Goal: Task Accomplishment & Management: Use online tool/utility

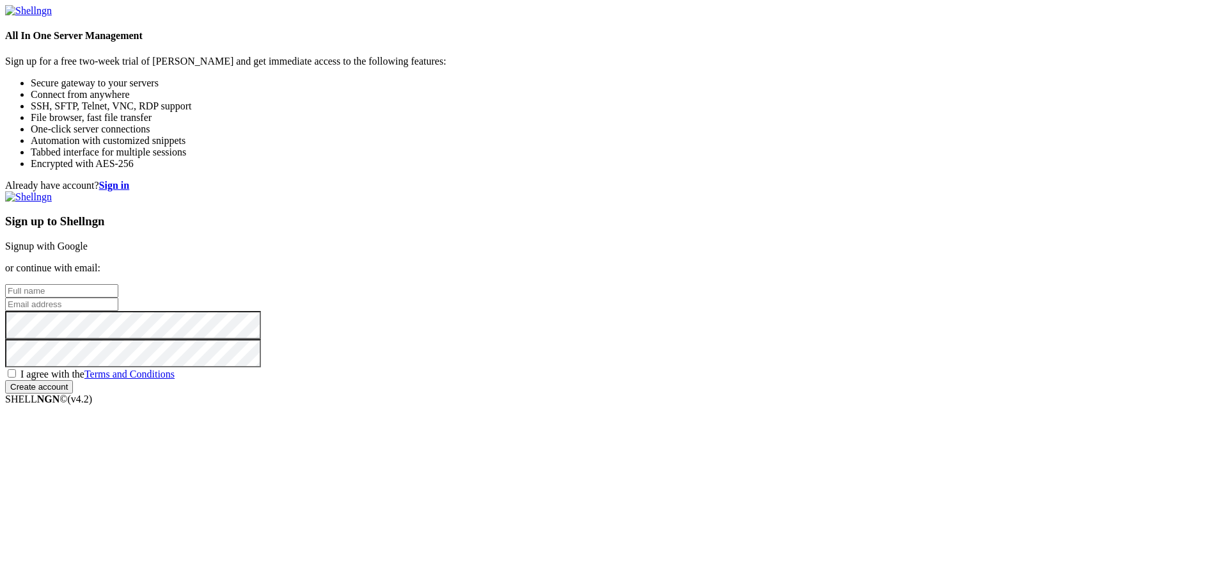
click at [118, 284] on input "text" at bounding box center [61, 290] width 113 height 13
click at [118, 297] on input "email" at bounding box center [61, 303] width 113 height 13
click at [118, 284] on input "text" at bounding box center [61, 290] width 113 height 13
type input "[PERSON_NAME]"
type input "[EMAIL_ADDRESS][DOMAIN_NAME]"
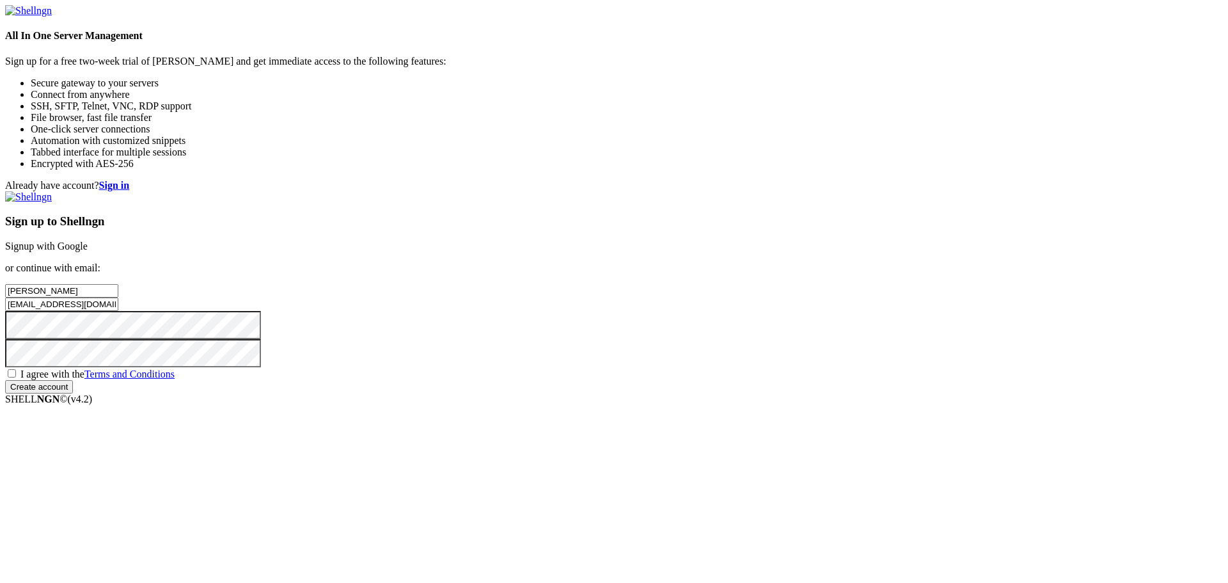
click at [175, 379] on span "I agree with the Terms and Conditions" at bounding box center [97, 373] width 154 height 11
click at [16, 377] on input "I agree with the Terms and Conditions" at bounding box center [12, 373] width 8 height 8
checkbox input "true"
click at [73, 393] on input "Create account" at bounding box center [39, 386] width 68 height 13
click at [118, 284] on input "text" at bounding box center [61, 290] width 113 height 13
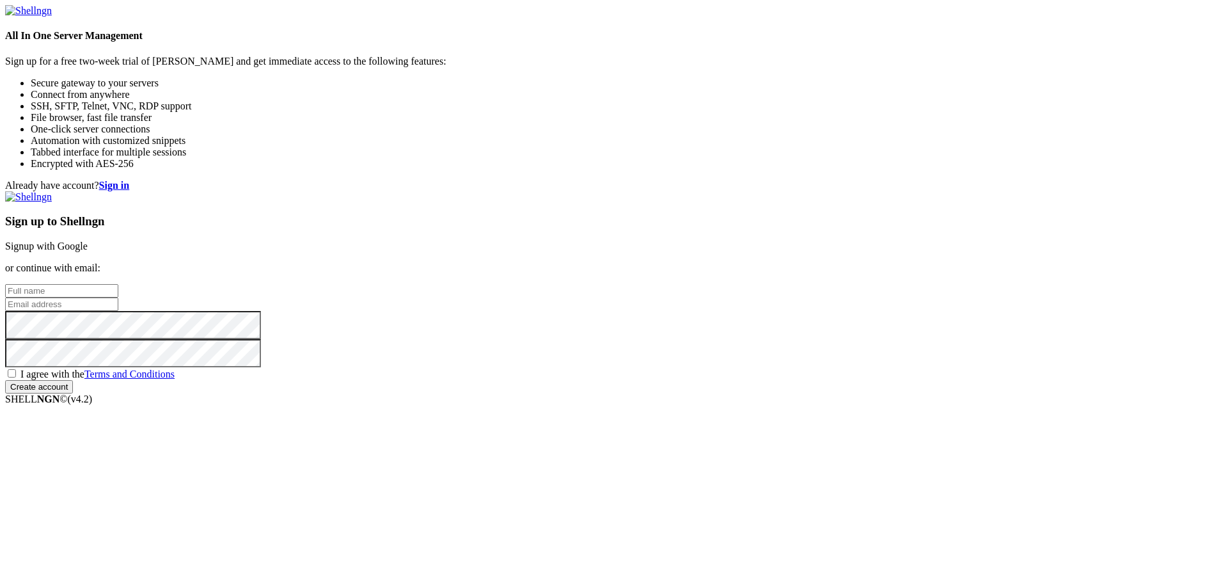
type input "[PERSON_NAME]"
drag, startPoint x: 793, startPoint y: 267, endPoint x: 782, endPoint y: 284, distance: 20.4
click at [118, 297] on input "email" at bounding box center [61, 303] width 113 height 13
type input "[EMAIL_ADDRESS][DOMAIN_NAME]"
click at [175, 379] on span "I agree with the Terms and Conditions" at bounding box center [97, 373] width 154 height 11
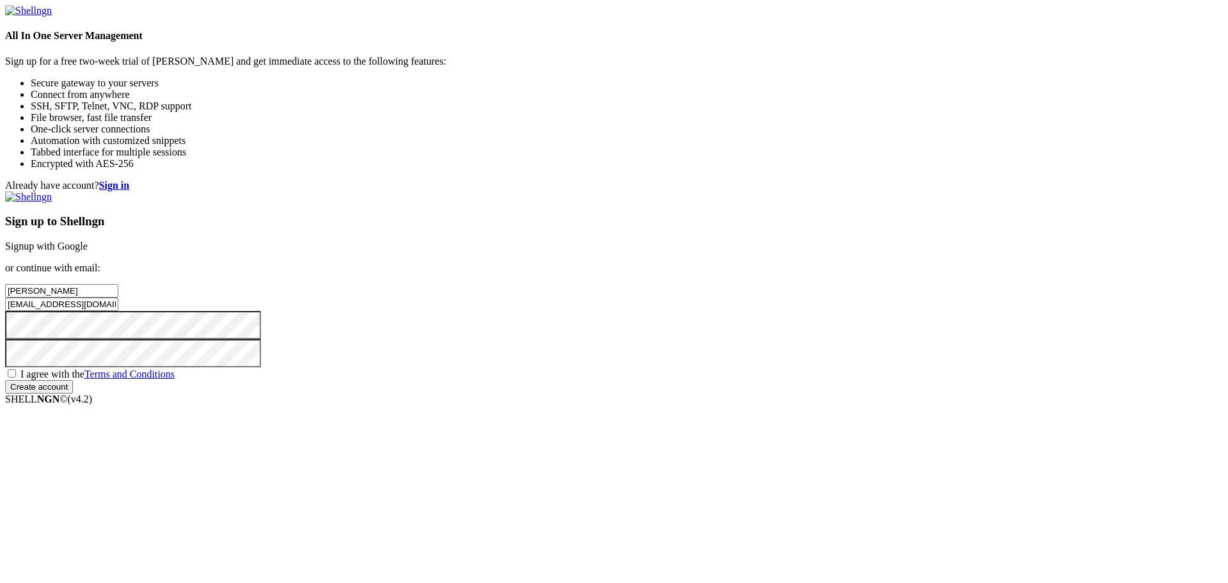
click at [16, 377] on input "I agree with the Terms and Conditions" at bounding box center [12, 373] width 8 height 8
checkbox input "true"
click at [73, 393] on input "Create account" at bounding box center [39, 386] width 68 height 13
click at [118, 284] on input "text" at bounding box center [61, 290] width 113 height 13
click at [88, 240] on link "Signup with Google" at bounding box center [46, 245] width 83 height 11
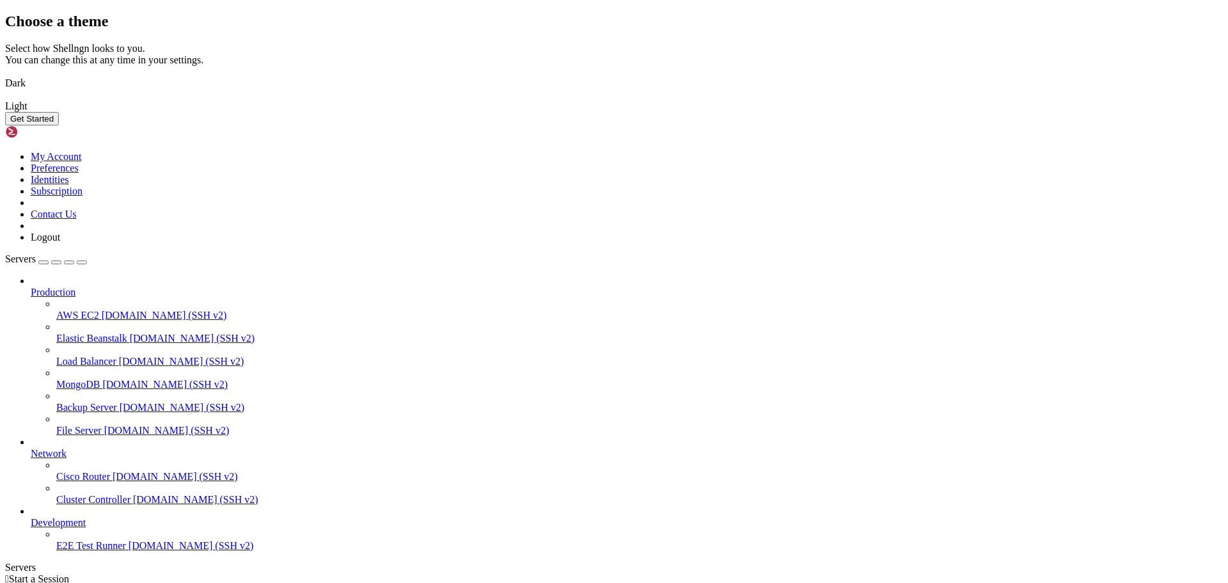
click at [59, 125] on button "Get Started" at bounding box center [32, 118] width 54 height 13
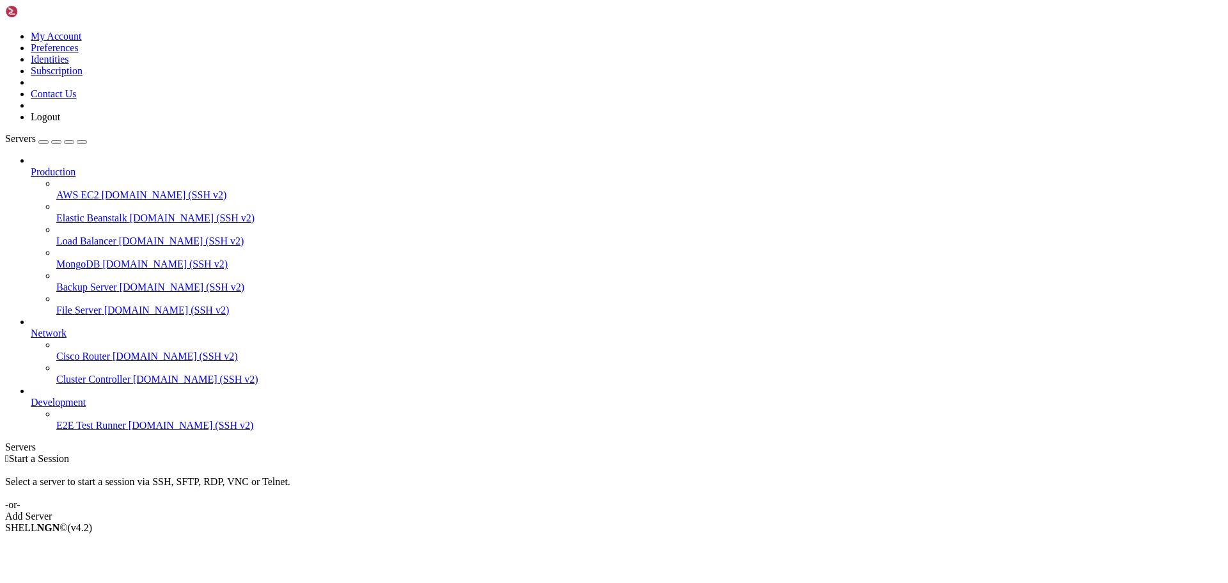
click at [43, 142] on div "button" at bounding box center [43, 142] width 0 height 0
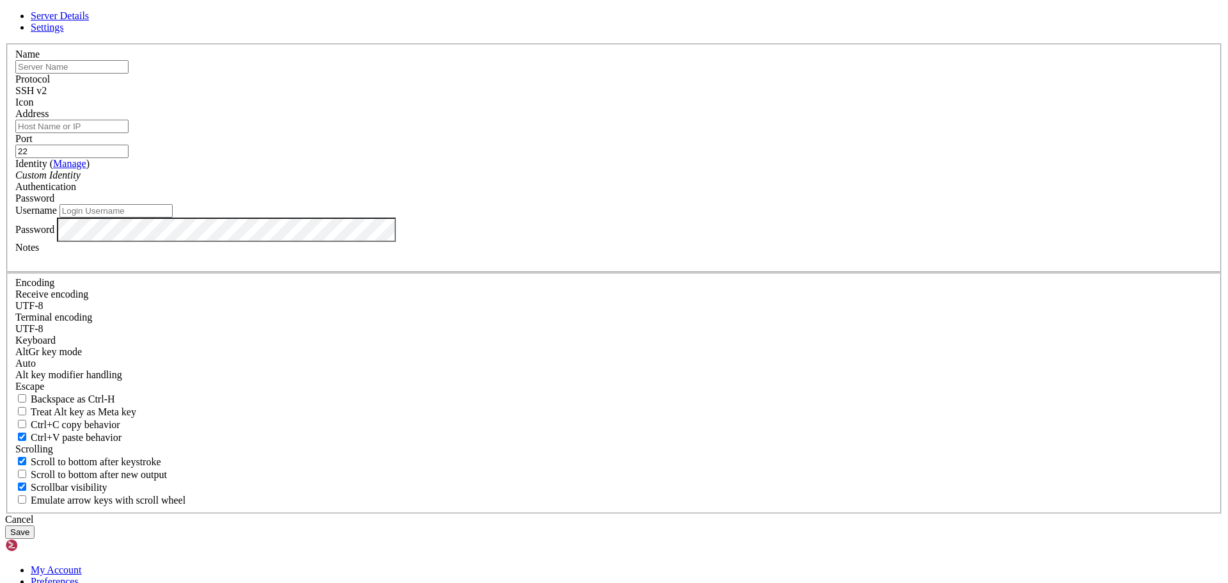
click at [129, 74] on input "text" at bounding box center [71, 66] width 113 height 13
type input "Nube"
click at [129, 133] on input "Address" at bounding box center [71, 126] width 113 height 13
type input "2"
paste input "[TECHNICAL_ID]"
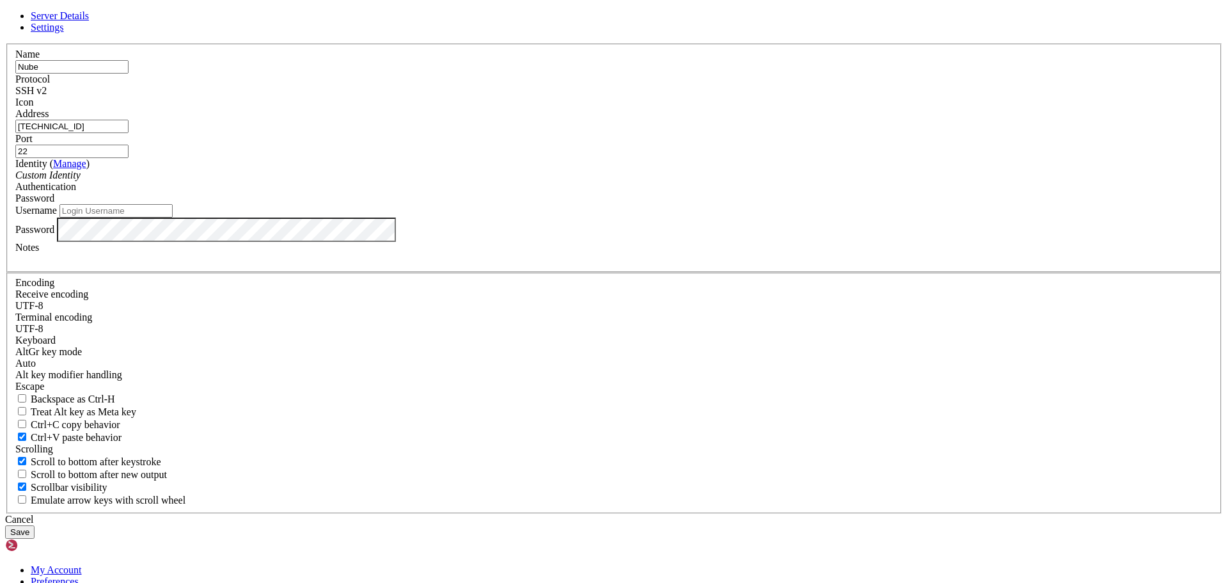
type input "[TECHNICAL_ID]"
click at [173, 217] on input "Username" at bounding box center [115, 210] width 113 height 13
type input "[PERSON_NAME]"
click at [35, 525] on button "Save" at bounding box center [19, 531] width 29 height 13
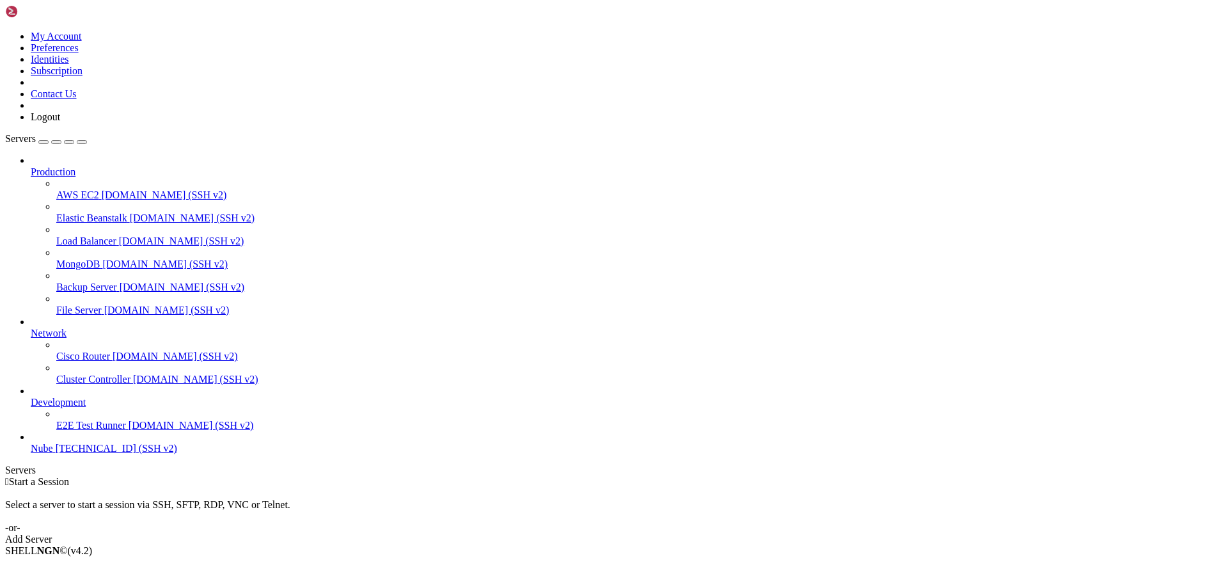
click at [104, 453] on span "[TECHNICAL_ID] (SSH v2)" at bounding box center [117, 448] width 122 height 11
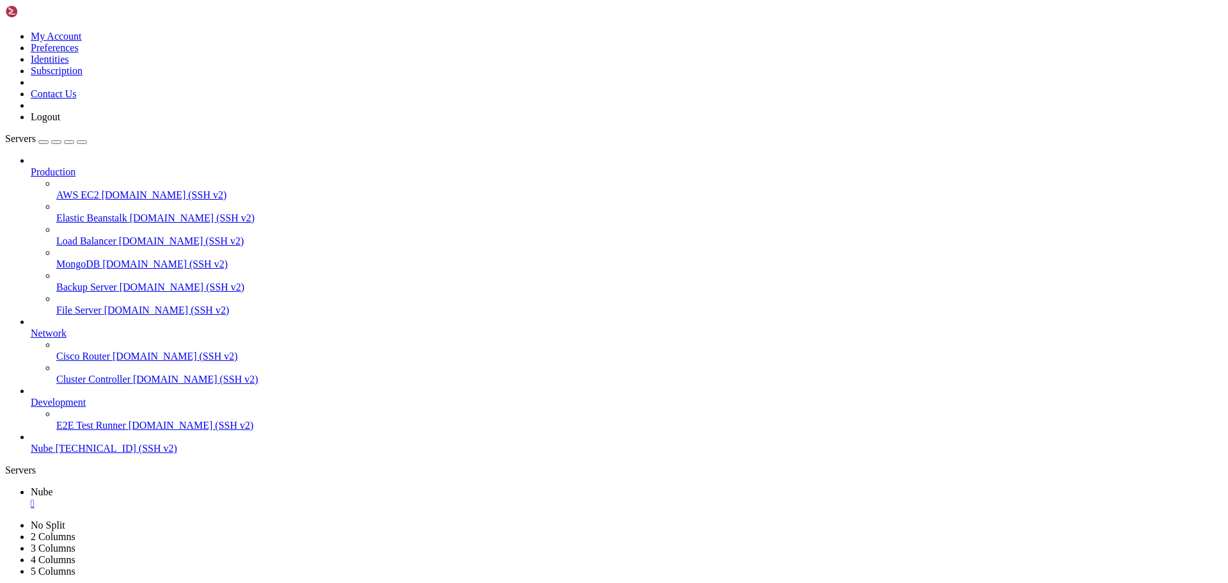
click at [24, 133] on span "Servers" at bounding box center [20, 138] width 31 height 11
click at [29, 18] on img at bounding box center [42, 11] width 74 height 13
click at [24, 133] on span "Servers" at bounding box center [20, 138] width 31 height 11
click at [5, 519] on icon at bounding box center [5, 519] width 0 height 0
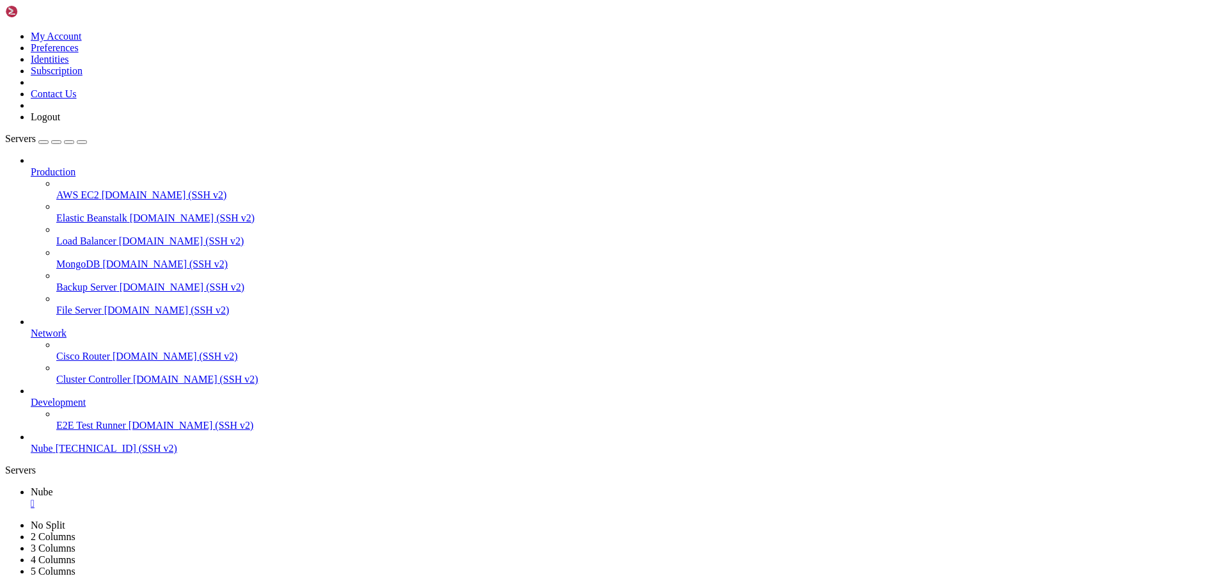
click at [5, 519] on icon at bounding box center [5, 519] width 0 height 0
click at [31, 397] on icon at bounding box center [31, 397] width 0 height 0
click at [56, 166] on span "Production" at bounding box center [53, 171] width 45 height 11
click at [36, 133] on span "Servers" at bounding box center [20, 138] width 31 height 11
click at [79, 17] on img at bounding box center [42, 11] width 74 height 13
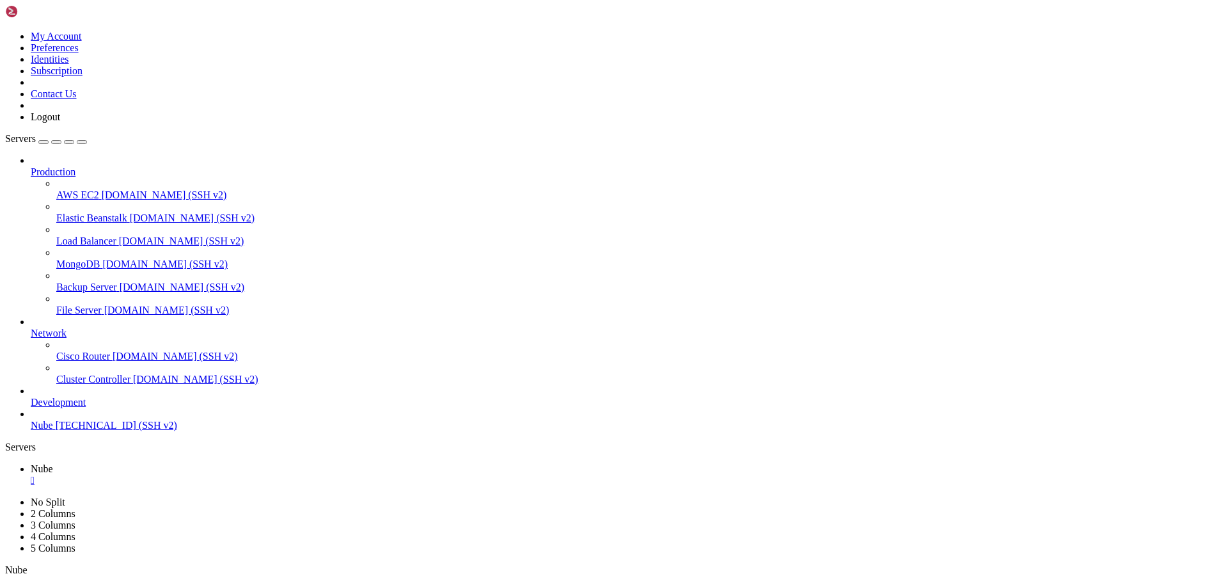
click at [73, 431] on div "Production AWS EC2 [DOMAIN_NAME] (SSH v2) Elastic Beanstalk [DOMAIN_NAME] (SSH …" at bounding box center [614, 293] width 1218 height 276
click at [75, 430] on span "[TECHNICAL_ID] (SSH v2)" at bounding box center [117, 425] width 122 height 11
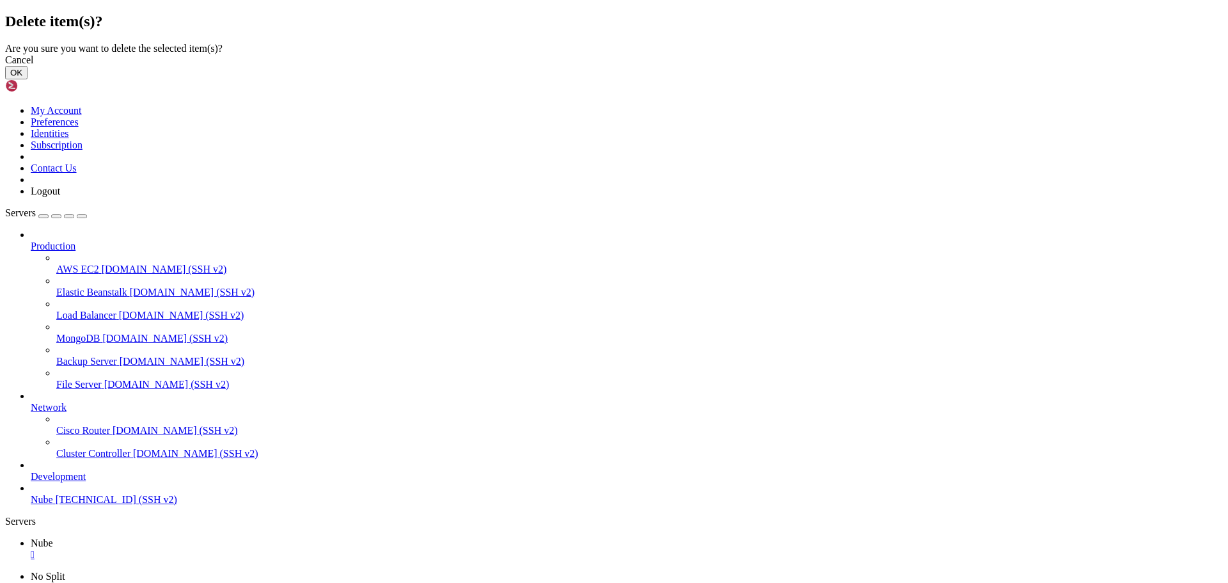
click at [28, 79] on button "OK" at bounding box center [16, 72] width 22 height 13
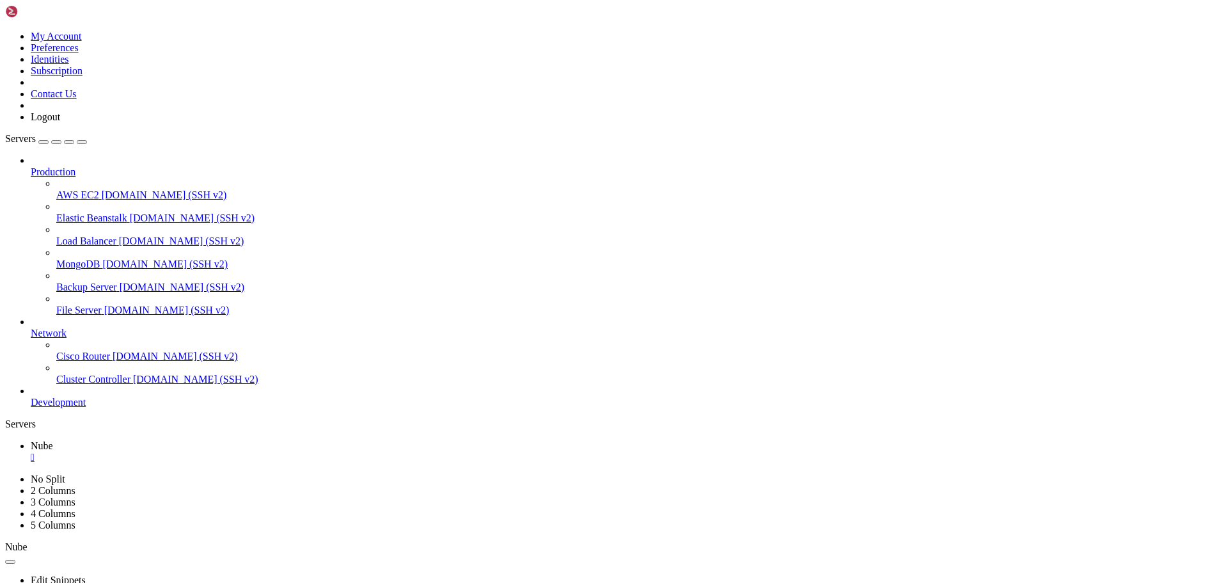
click at [43, 142] on div "button" at bounding box center [43, 142] width 0 height 0
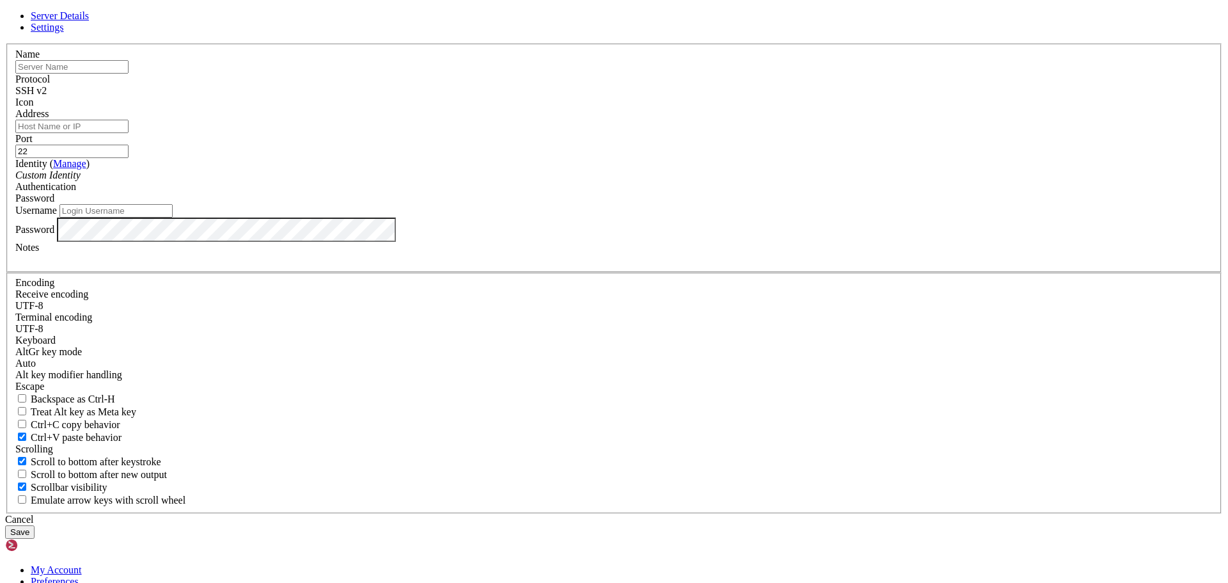
click at [129, 74] on input "text" at bounding box center [71, 66] width 113 height 13
type input "Nube"
click at [129, 133] on input "Address" at bounding box center [71, 126] width 113 height 13
type input "[TECHNICAL_ID]"
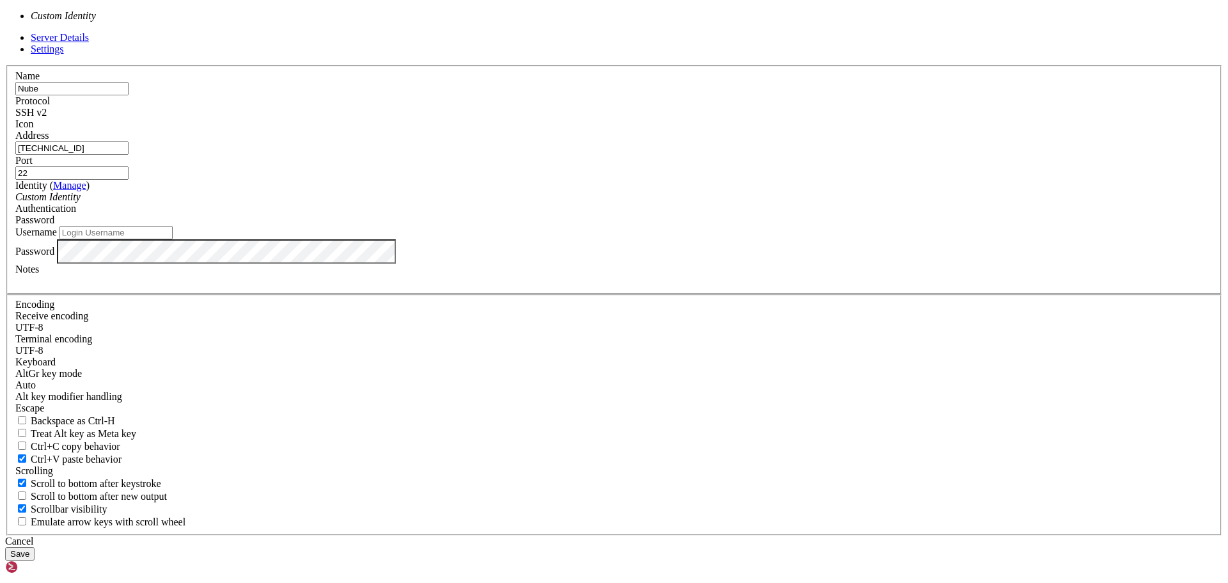
click at [531, 203] on div "Custom Identity" at bounding box center [613, 197] width 1197 height 12
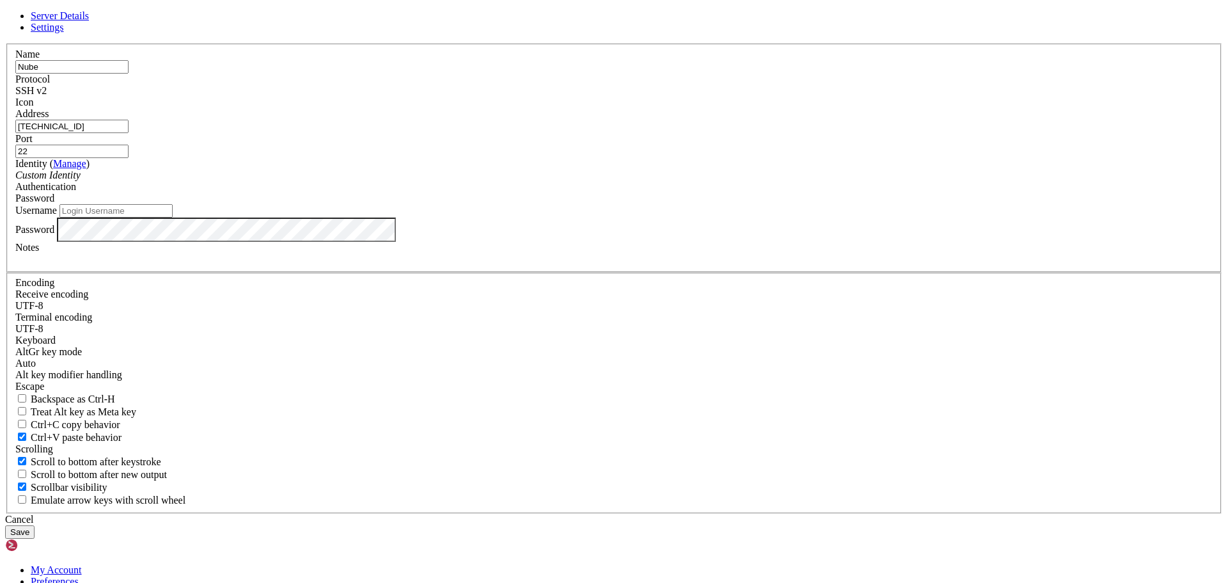
click at [173, 217] on input "Username" at bounding box center [115, 210] width 113 height 13
type input "admin123"
click at [35, 525] on button "Save" at bounding box center [19, 531] width 29 height 13
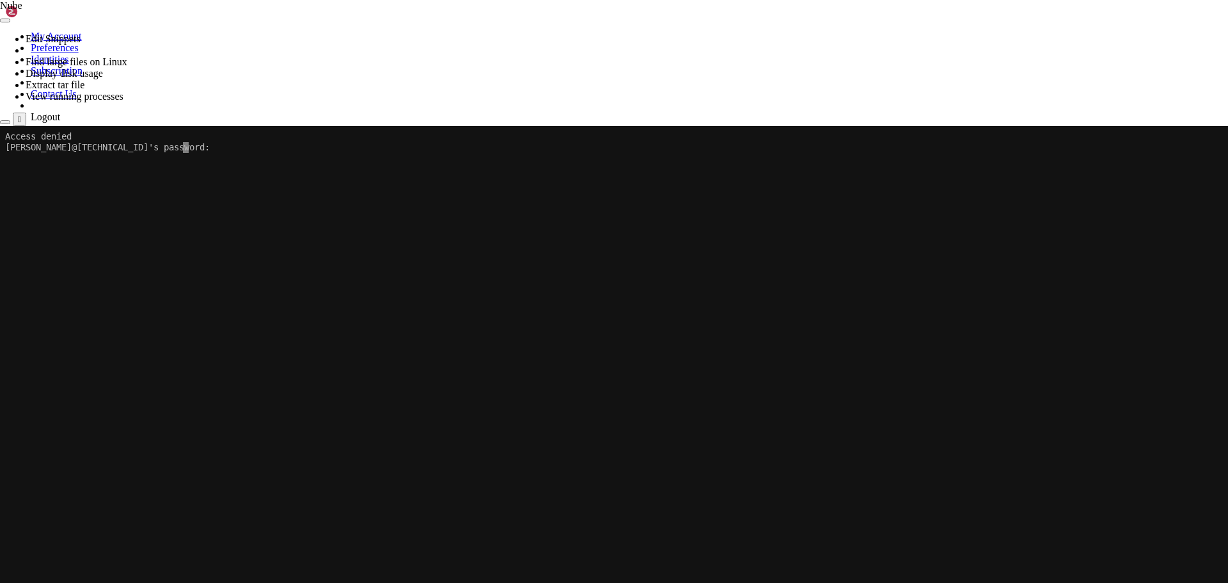
click at [86, 430] on span "Development" at bounding box center [58, 425] width 55 height 11
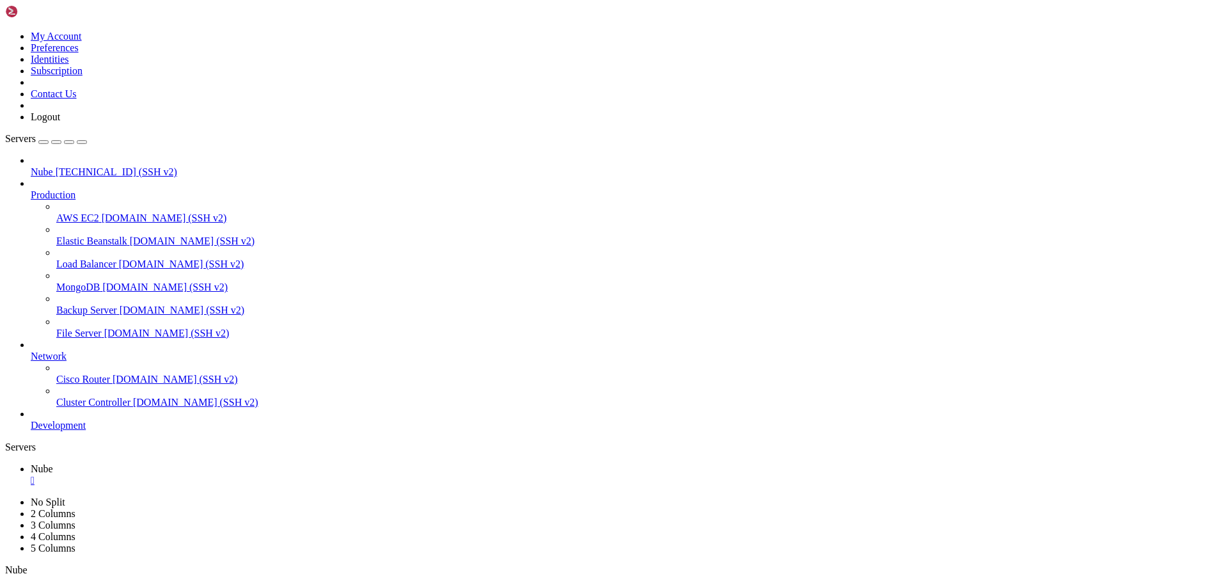
click at [75, 189] on span "Production" at bounding box center [53, 194] width 45 height 11
click at [93, 166] on span "[TECHNICAL_ID] (SSH v2)" at bounding box center [117, 171] width 122 height 11
click at [216, 475] on div "" at bounding box center [627, 481] width 1192 height 12
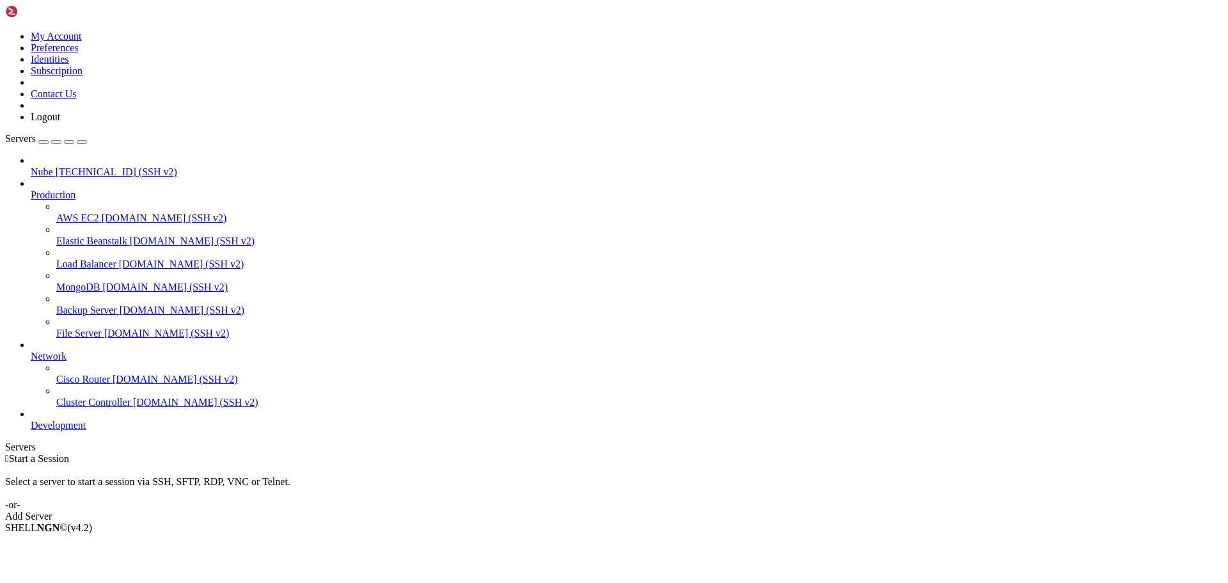
click at [68, 166] on span "[TECHNICAL_ID] (SSH v2)" at bounding box center [117, 171] width 122 height 11
click at [90, 166] on span "[TECHNICAL_ID] (SSH v2)" at bounding box center [117, 171] width 122 height 11
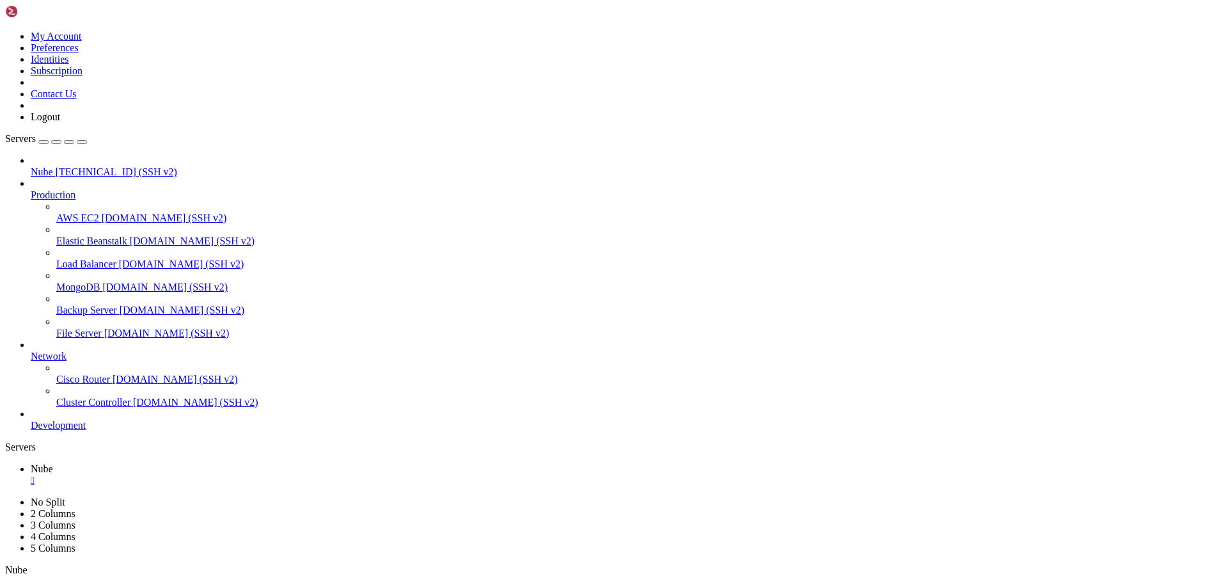
click at [215, 475] on div "" at bounding box center [627, 481] width 1192 height 12
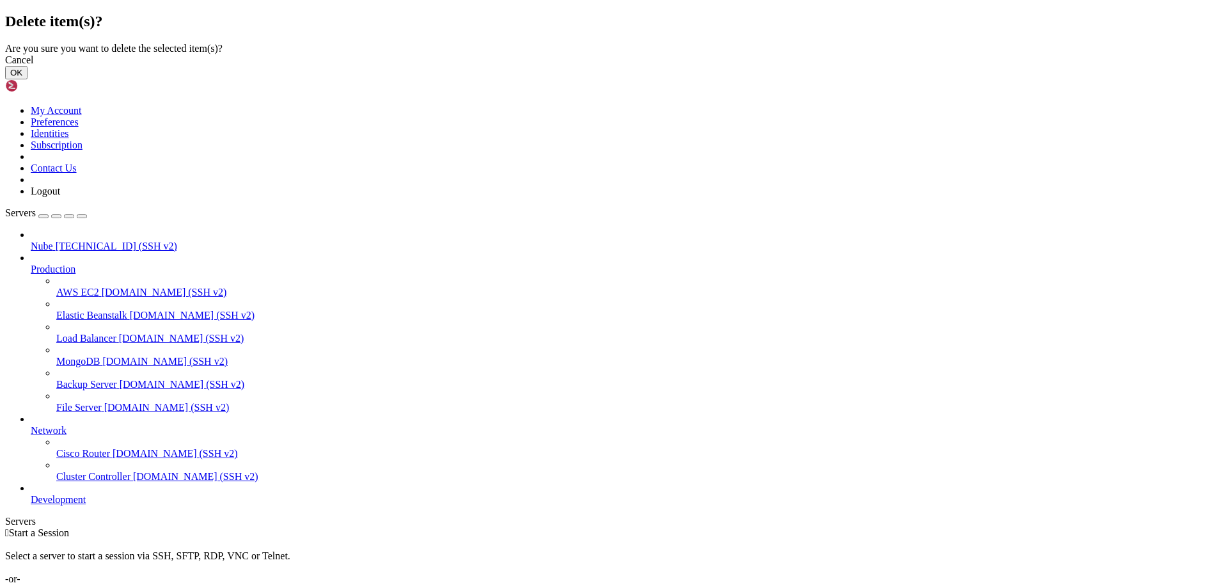
click at [28, 79] on button "OK" at bounding box center [16, 72] width 22 height 13
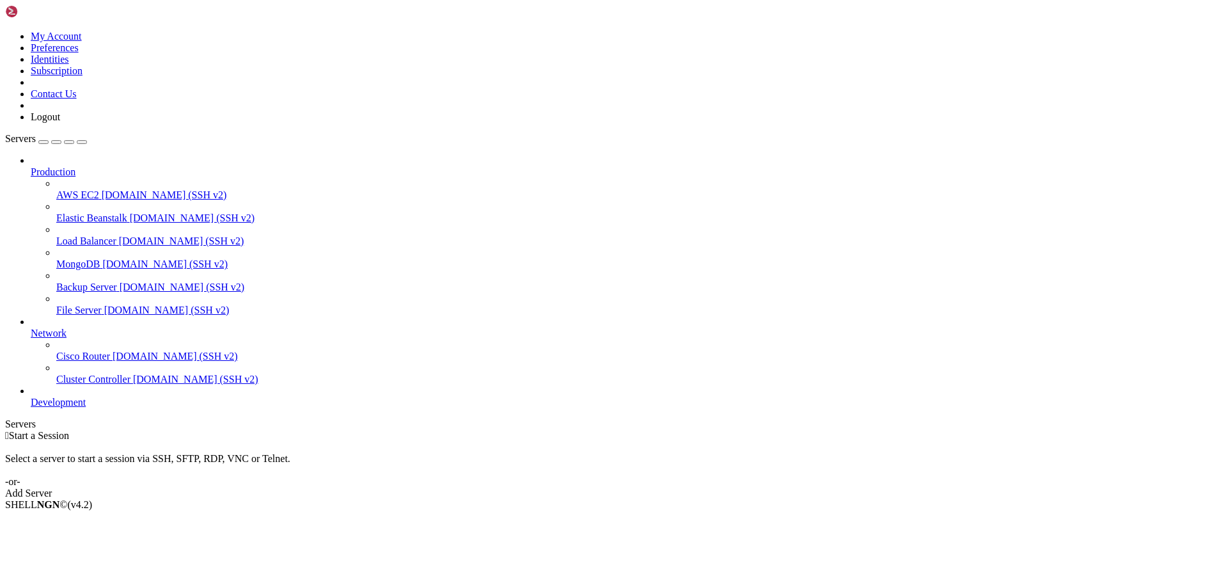
click at [43, 142] on div "button" at bounding box center [43, 142] width 0 height 0
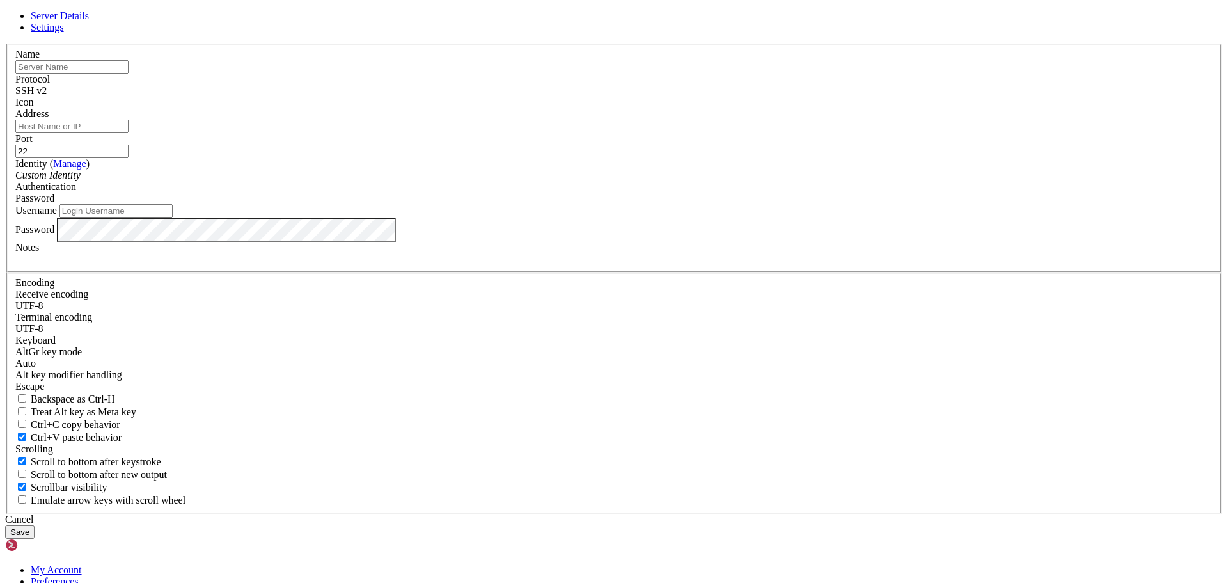
click at [129, 74] on input "text" at bounding box center [71, 66] width 113 height 13
type input "[PERSON_NAME]"
click at [129, 133] on input "Address" at bounding box center [71, 126] width 113 height 13
type input "[TECHNICAL_ID]"
click at [173, 217] on input "Username" at bounding box center [115, 210] width 113 height 13
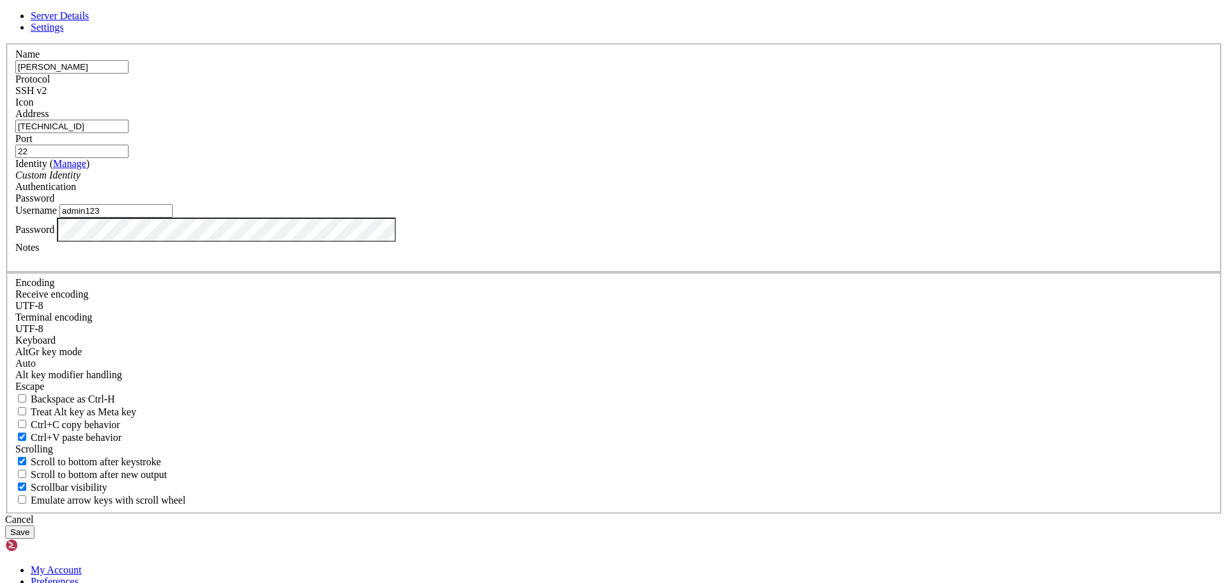
type input "admin123"
click at [35, 525] on button "Save" at bounding box center [19, 531] width 29 height 13
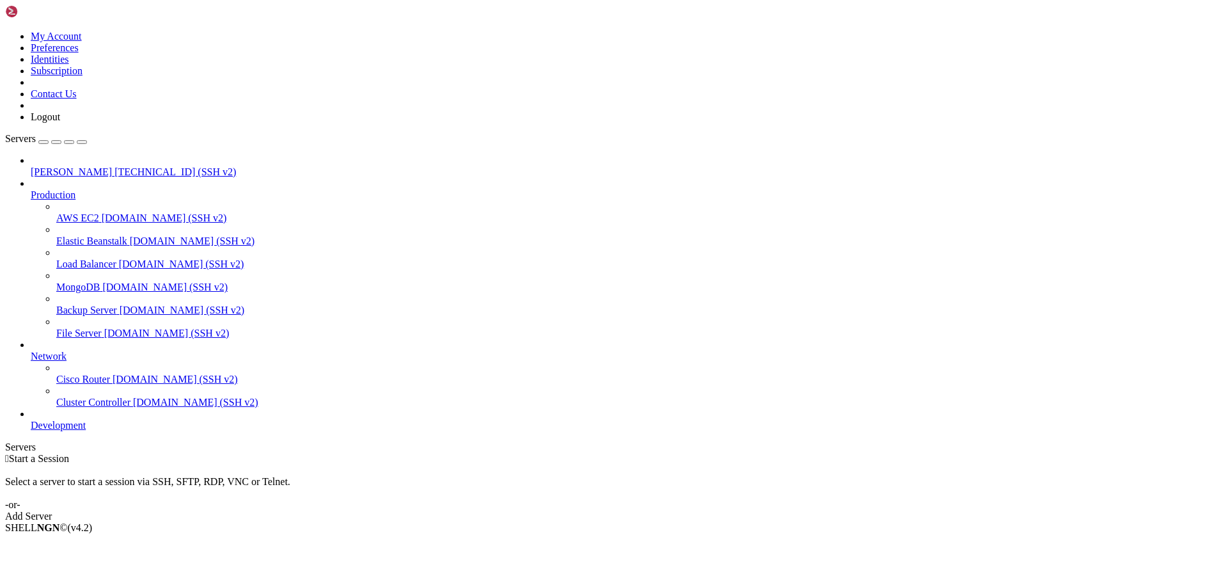
click at [31, 420] on icon at bounding box center [31, 420] width 0 height 0
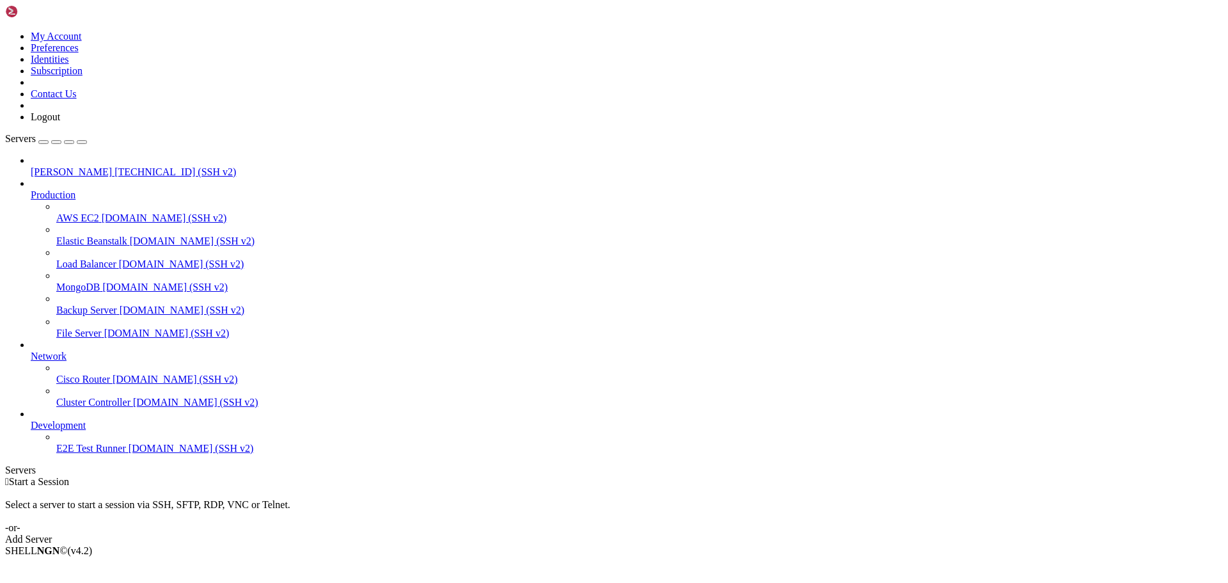
click at [31, 420] on icon at bounding box center [31, 420] width 0 height 0
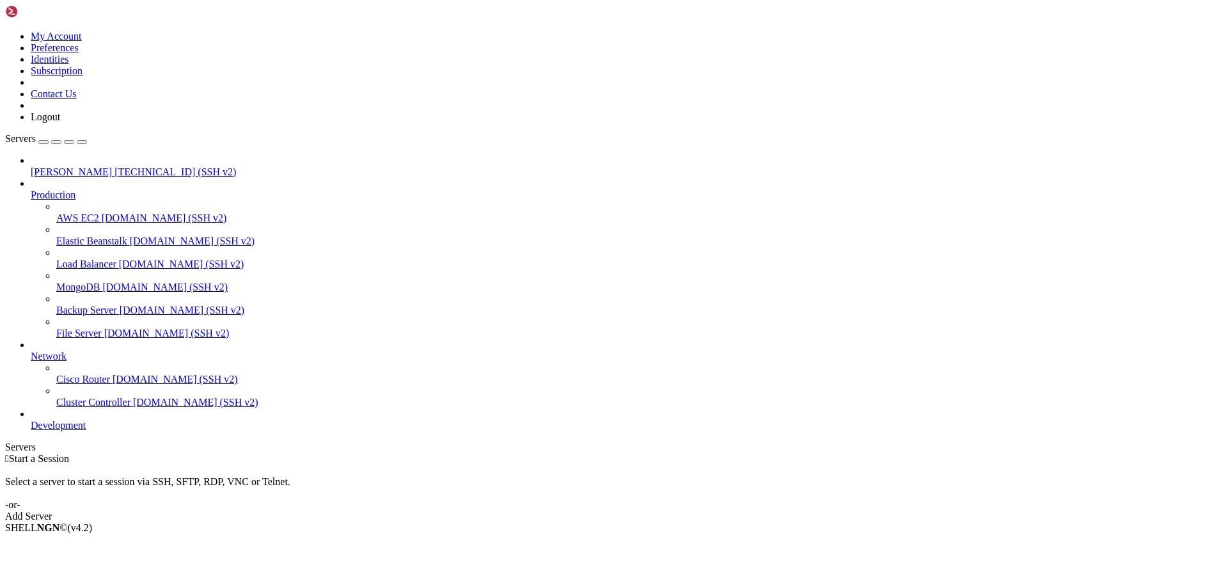
click at [114, 166] on span "[TECHNICAL_ID] (SSH v2)" at bounding box center [175, 171] width 122 height 11
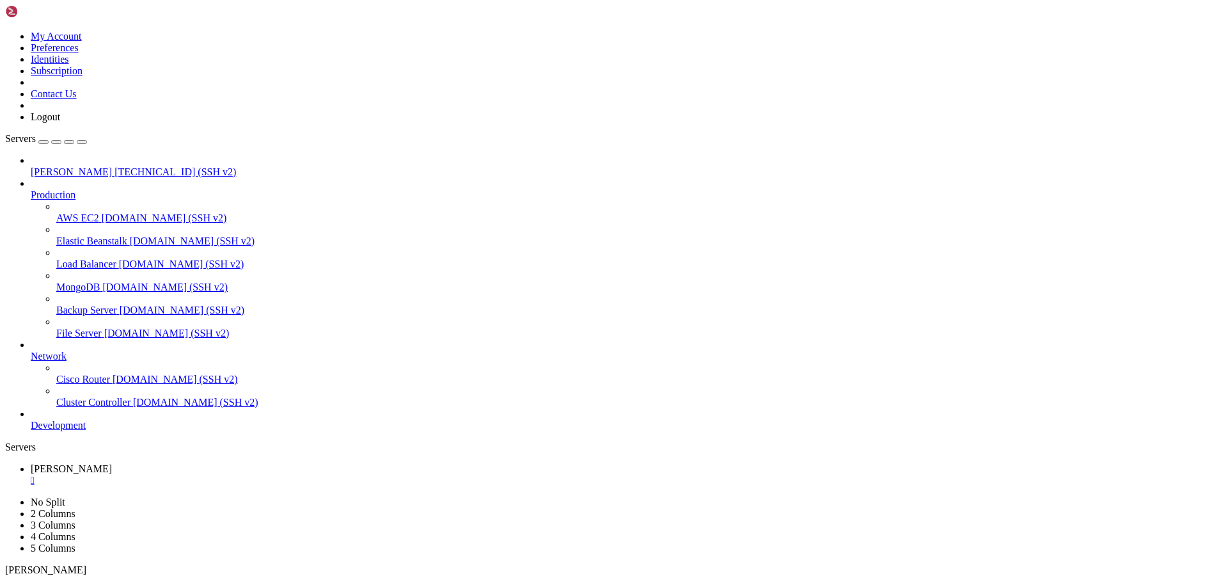
click at [250, 475] on div "" at bounding box center [627, 481] width 1192 height 12
